Goal: Navigation & Orientation: Find specific page/section

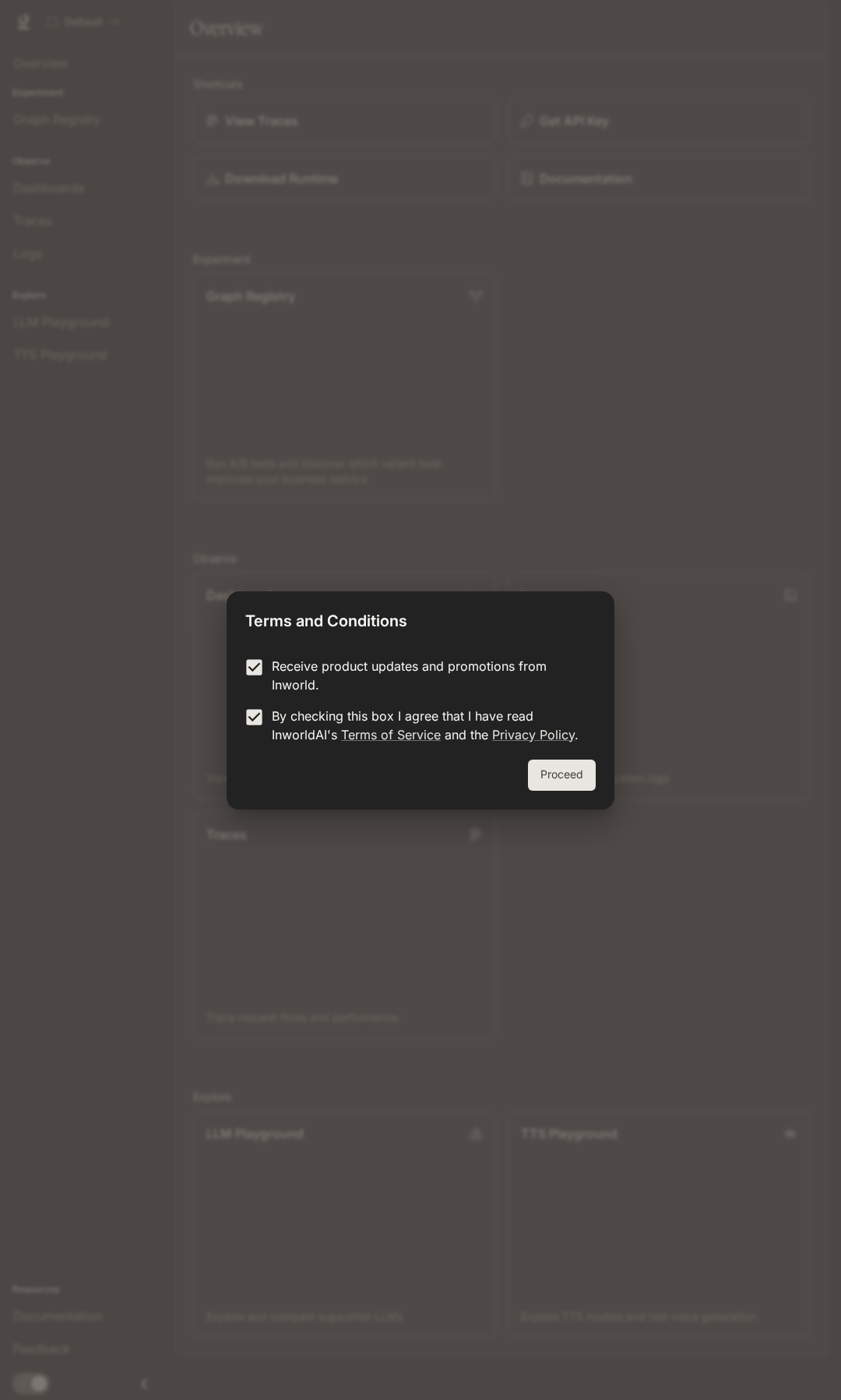
click at [567, 776] on button "Proceed" at bounding box center [562, 775] width 68 height 32
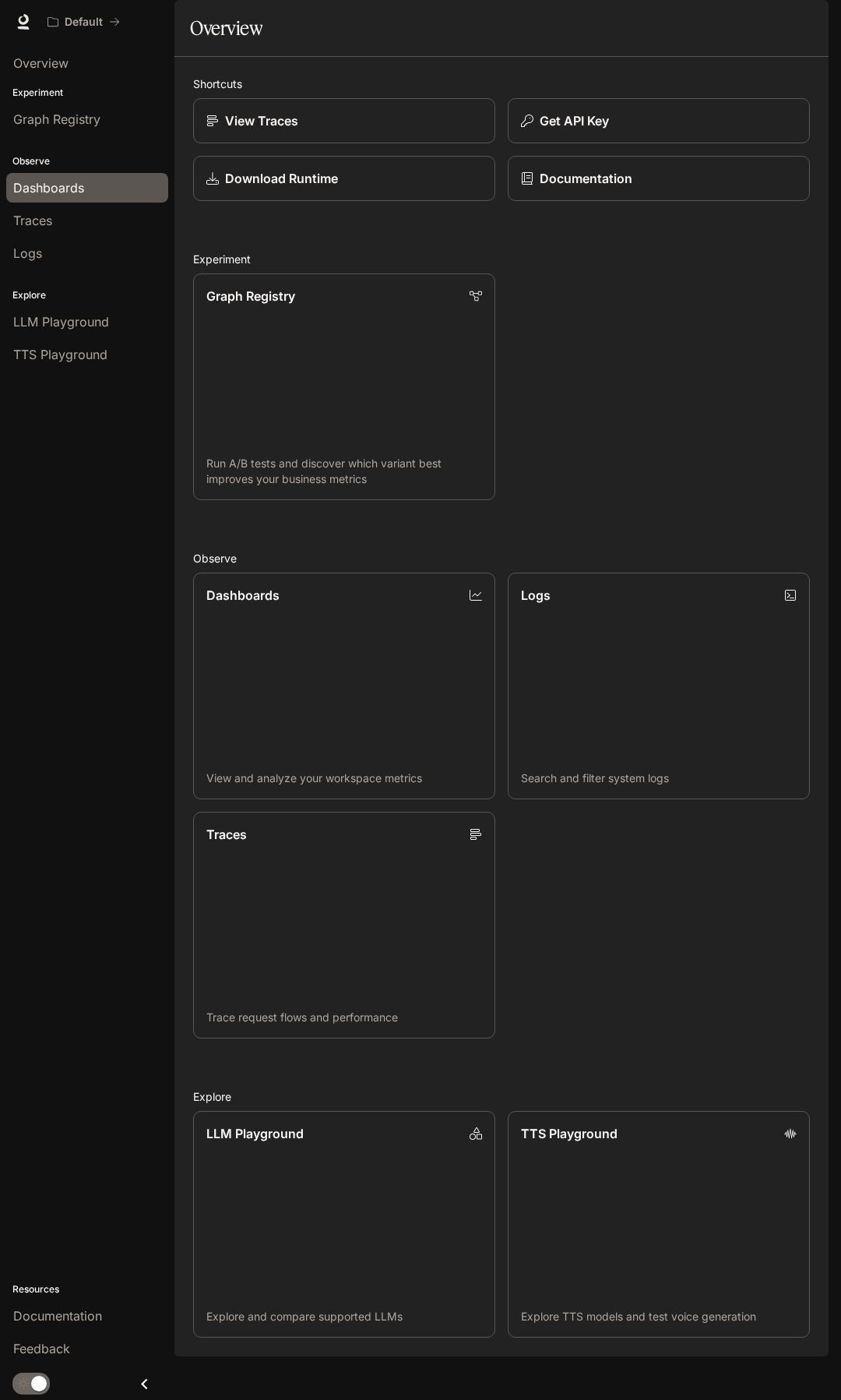
click at [59, 183] on span "Dashboards" at bounding box center [48, 188] width 71 height 19
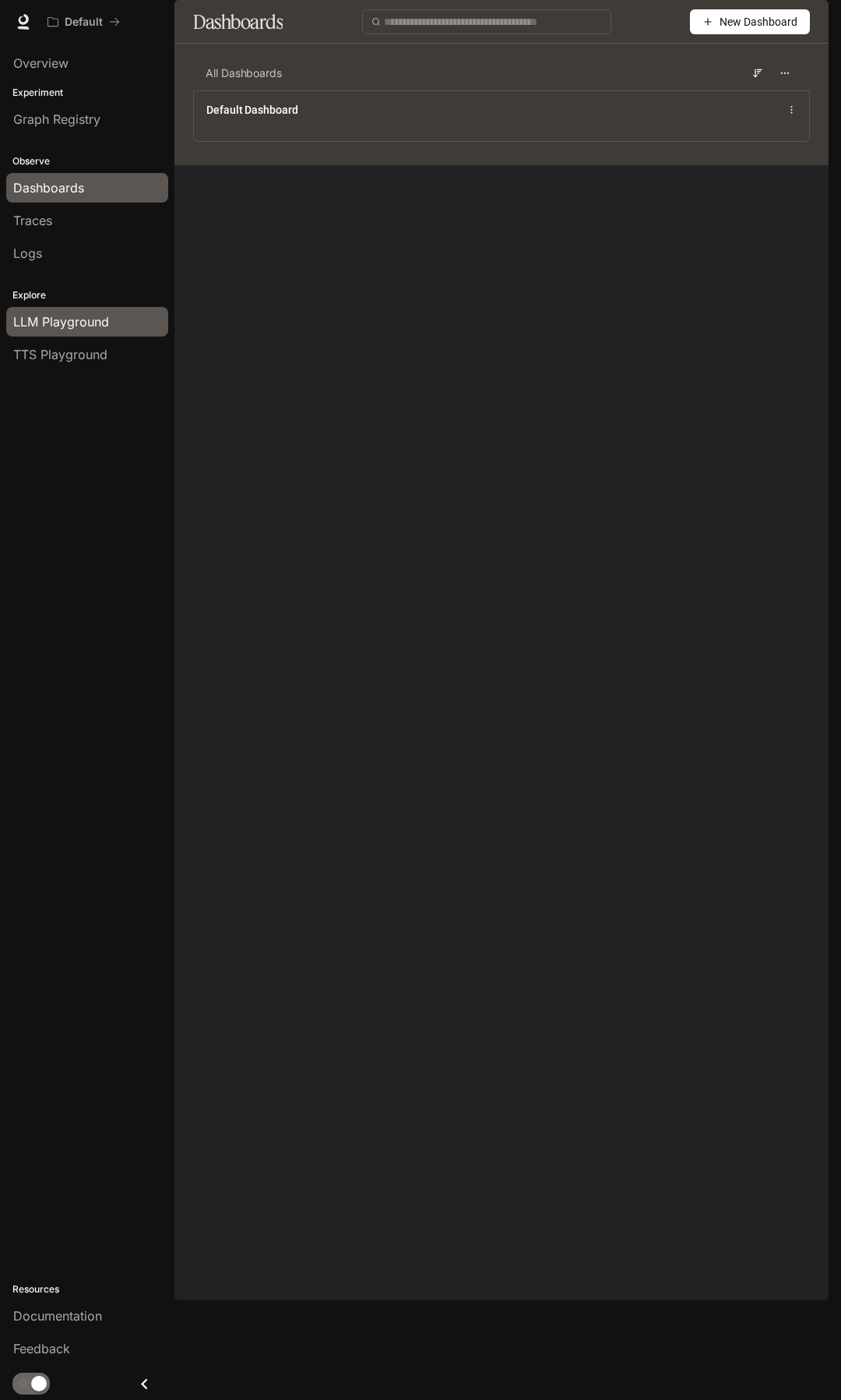
click at [66, 323] on span "LLM Playground" at bounding box center [60, 321] width 96 height 19
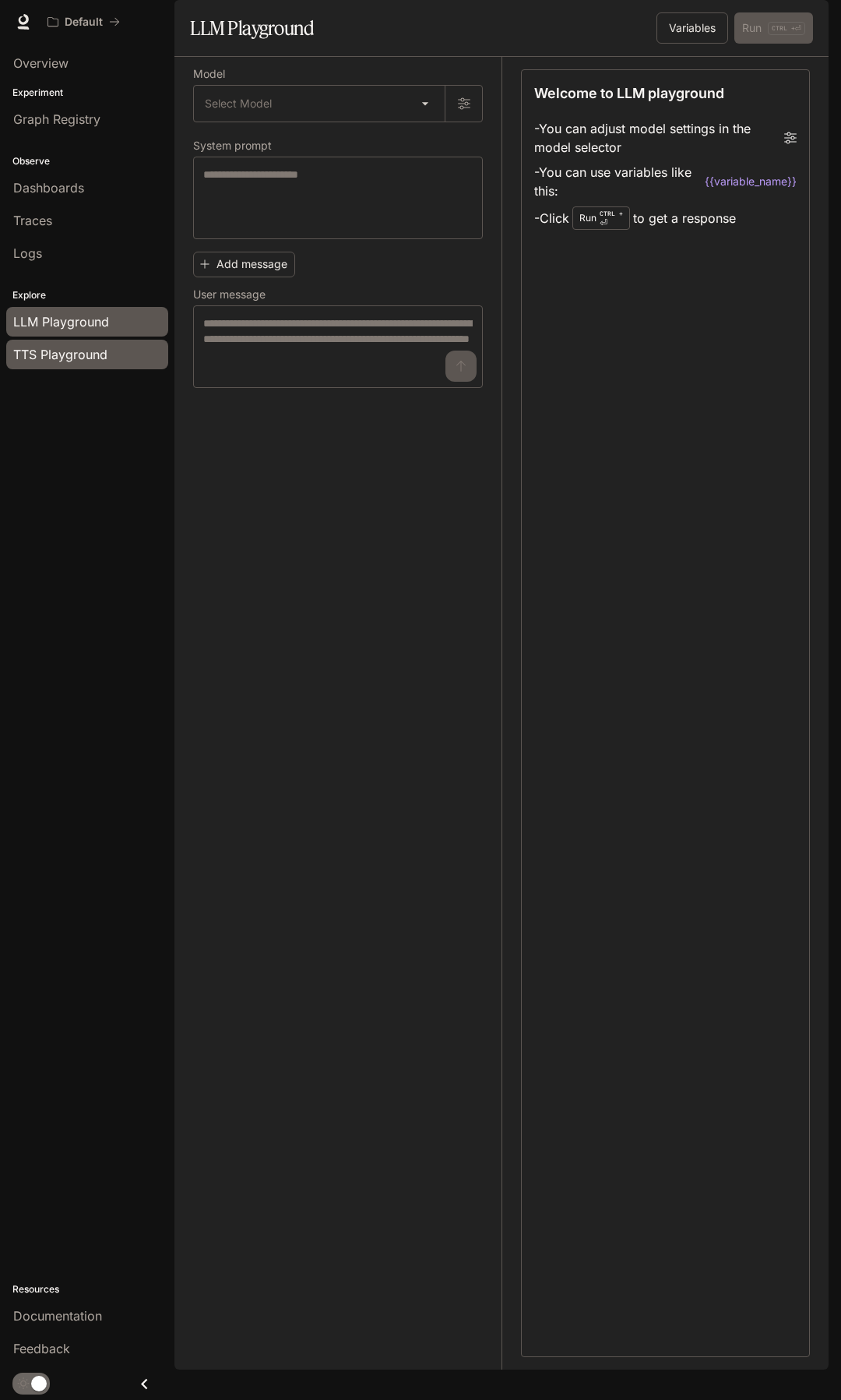
click at [82, 358] on span "TTS Playground" at bounding box center [59, 353] width 94 height 19
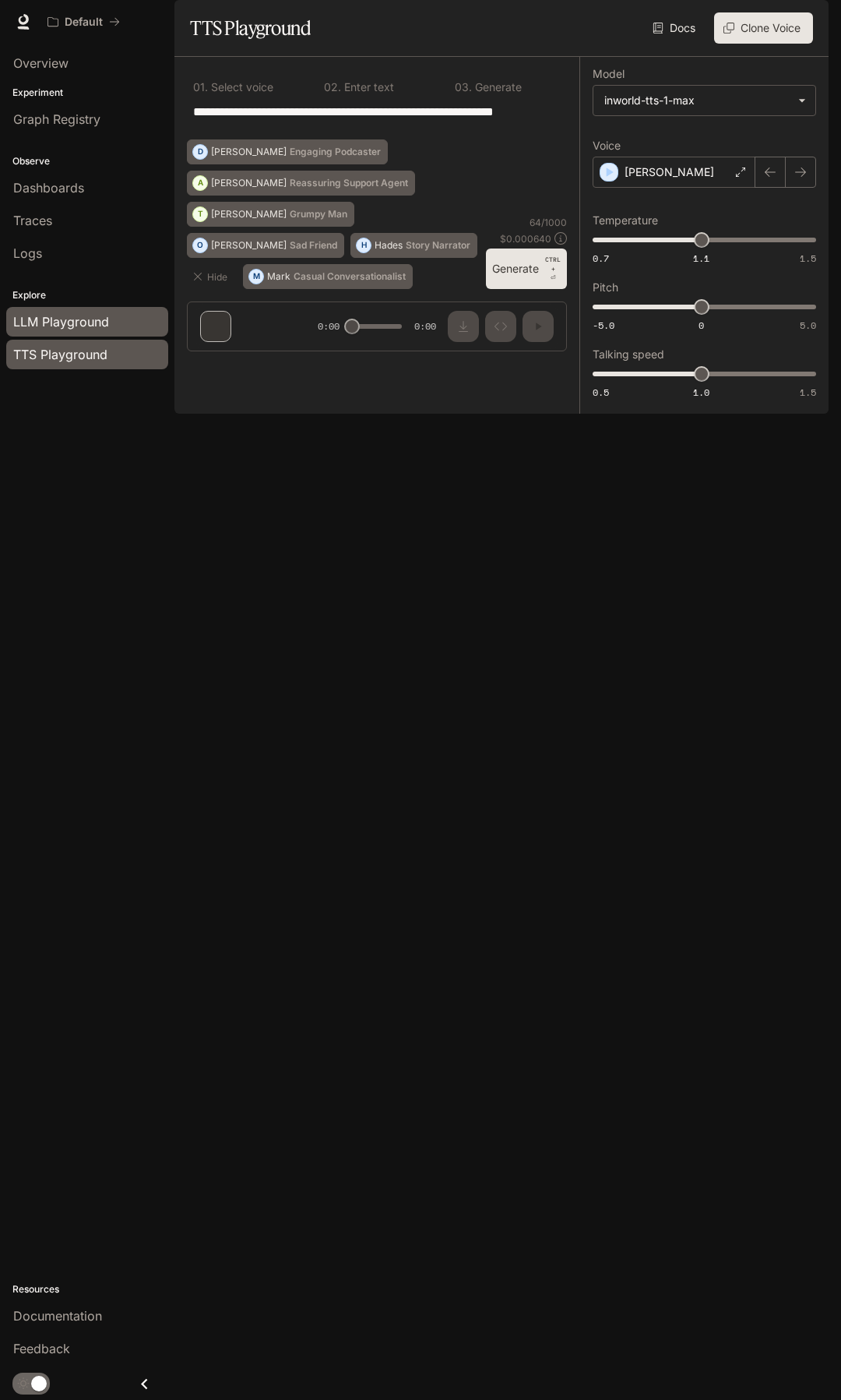
click at [81, 324] on span "LLM Playground" at bounding box center [60, 321] width 96 height 19
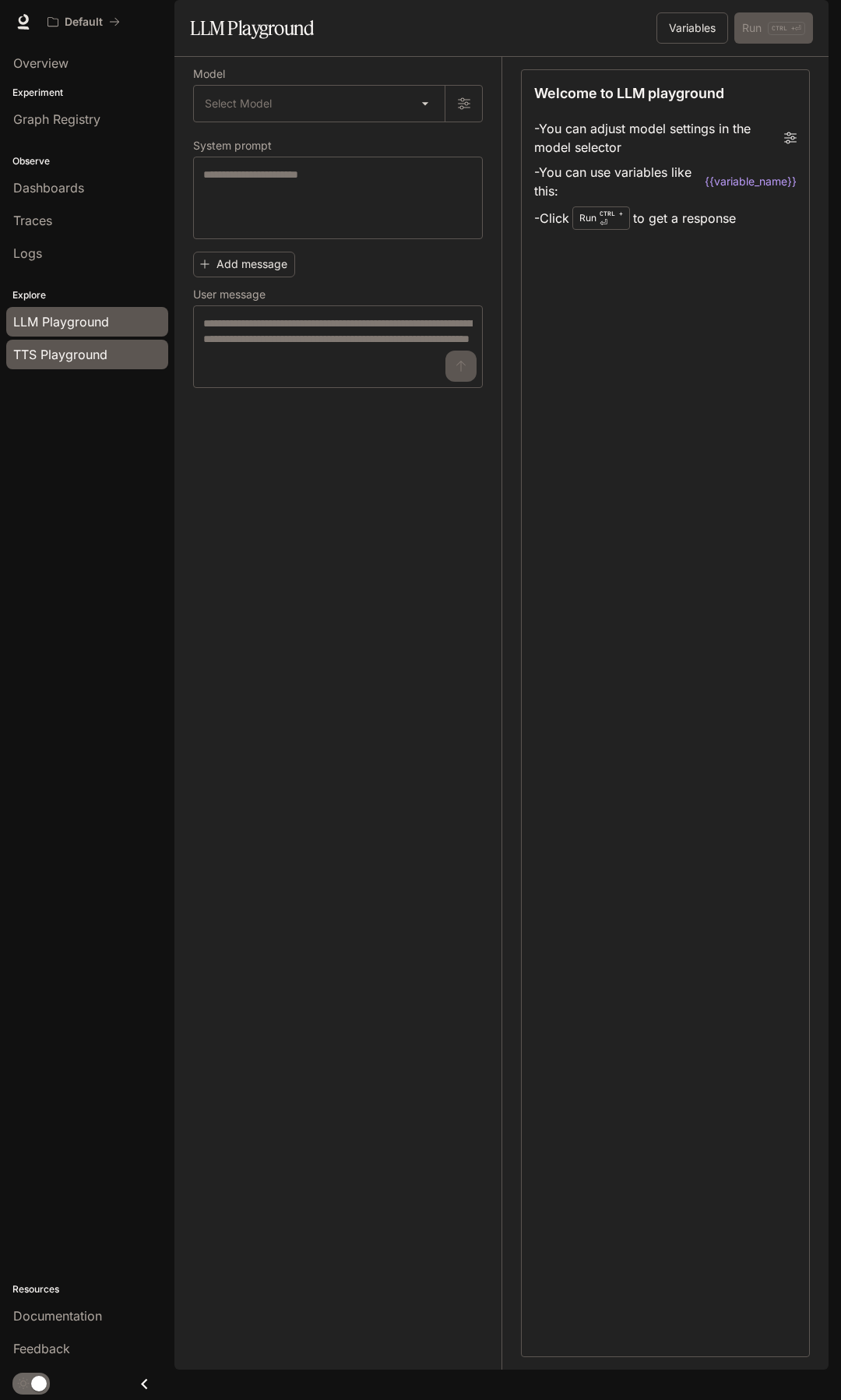
click at [75, 356] on span "TTS Playground" at bounding box center [59, 353] width 94 height 19
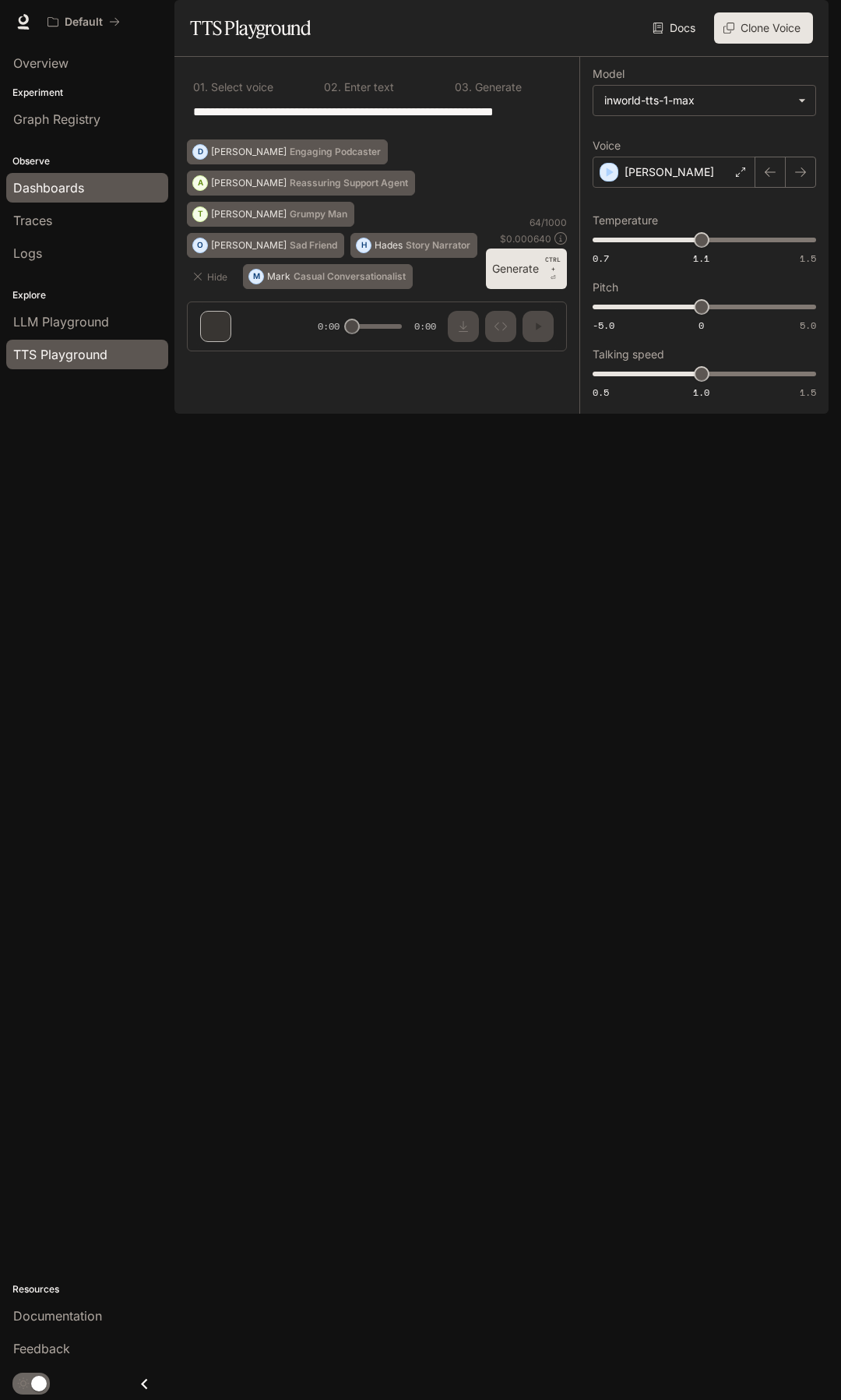
click at [69, 187] on span "Dashboards" at bounding box center [48, 188] width 71 height 19
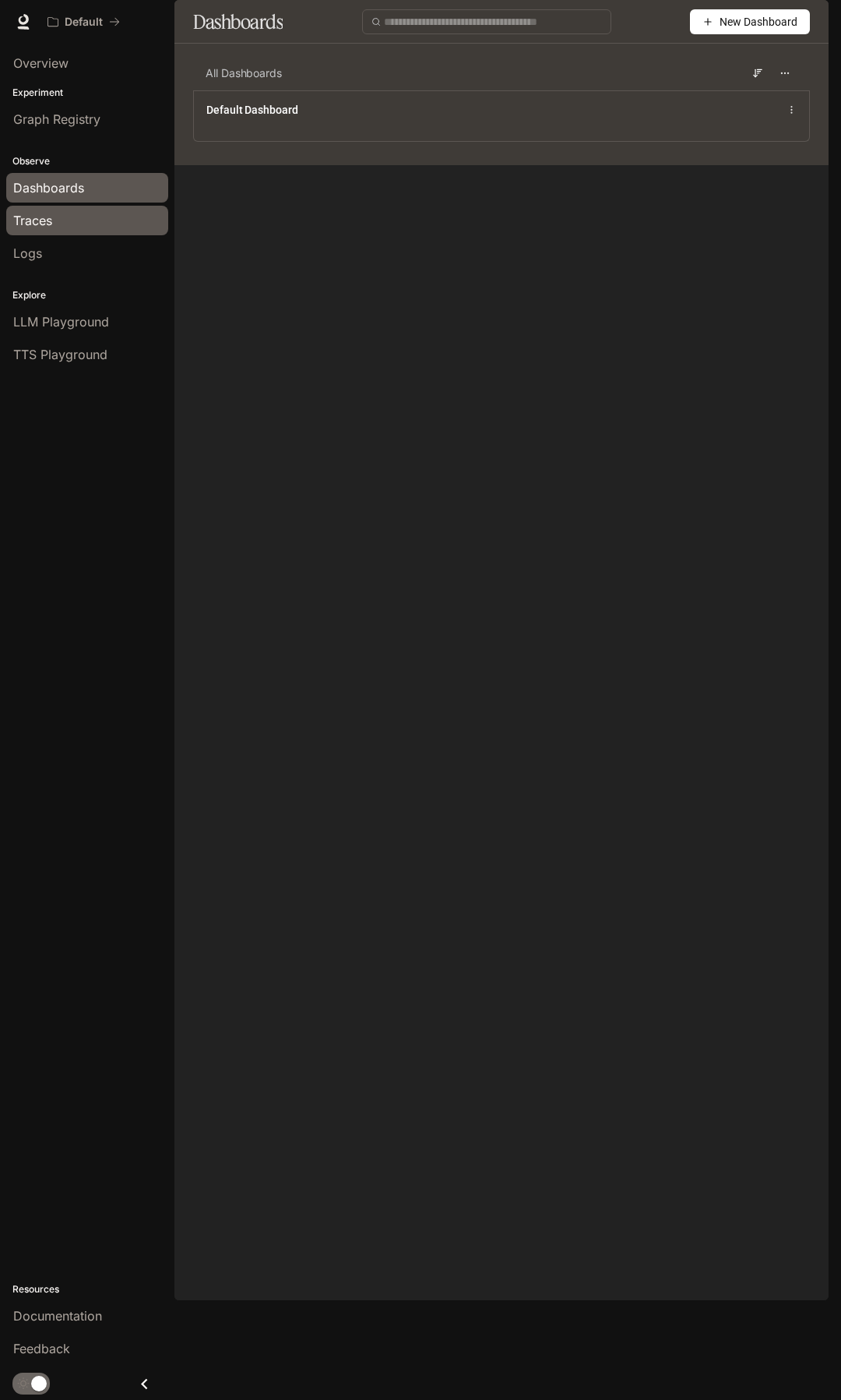
click at [52, 217] on span "Traces" at bounding box center [32, 220] width 38 height 19
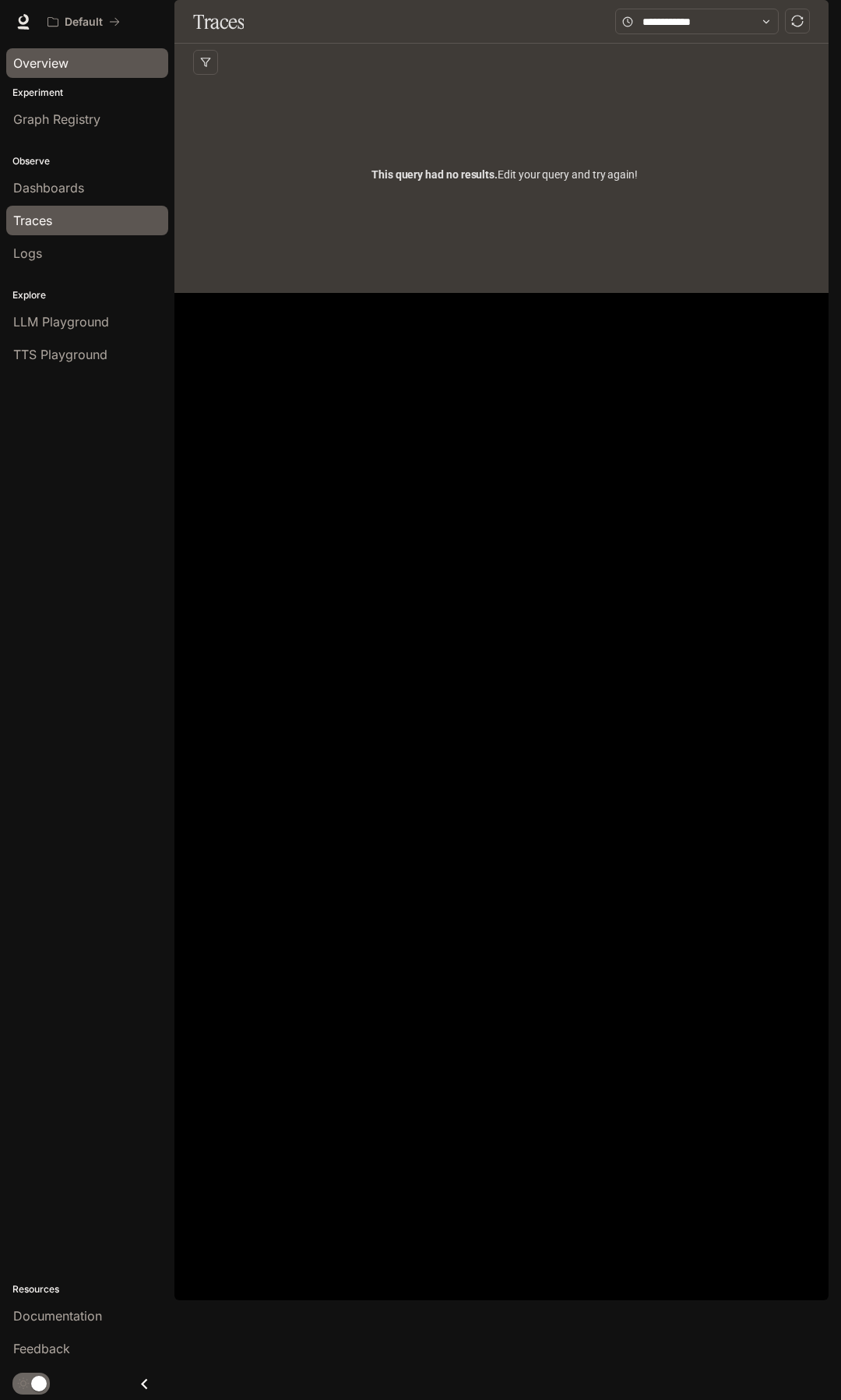
click at [52, 61] on span "Overview" at bounding box center [40, 62] width 55 height 19
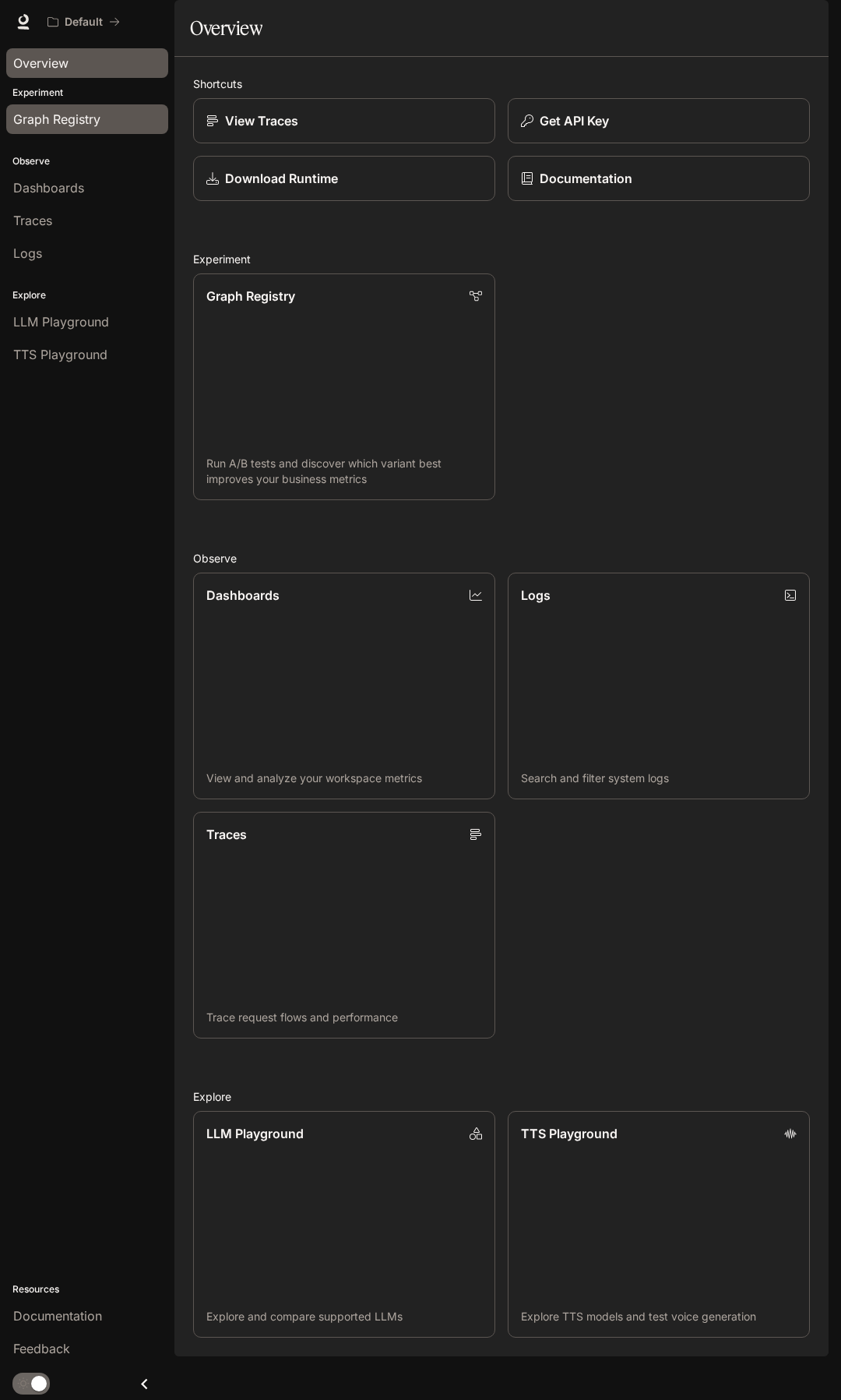
click at [52, 117] on span "Graph Registry" at bounding box center [56, 118] width 87 height 19
